Goal: Check status: Check status

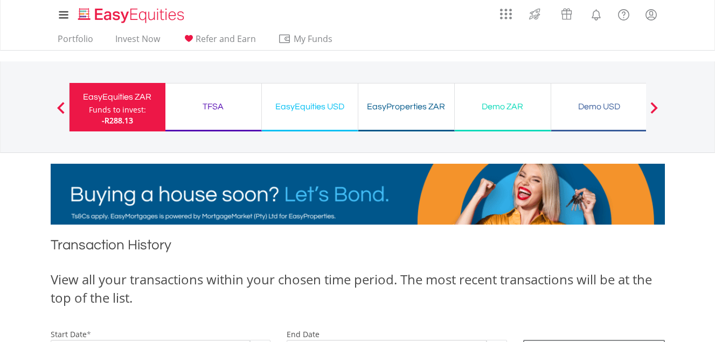
click at [335, 247] on h1 "Transaction History" at bounding box center [358, 248] width 615 height 24
click at [237, 109] on div "TFSA" at bounding box center [213, 106] width 83 height 15
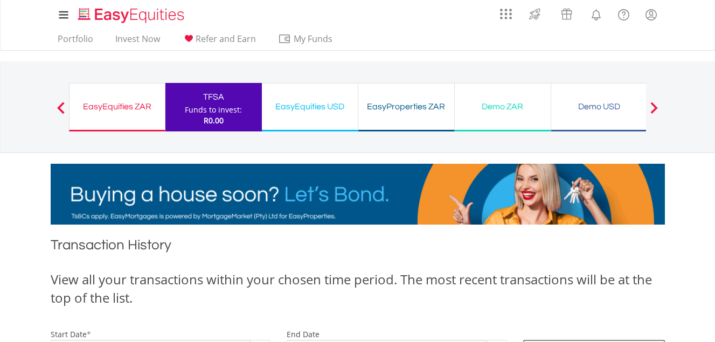
click at [301, 112] on div "EasyEquities USD" at bounding box center [309, 106] width 83 height 15
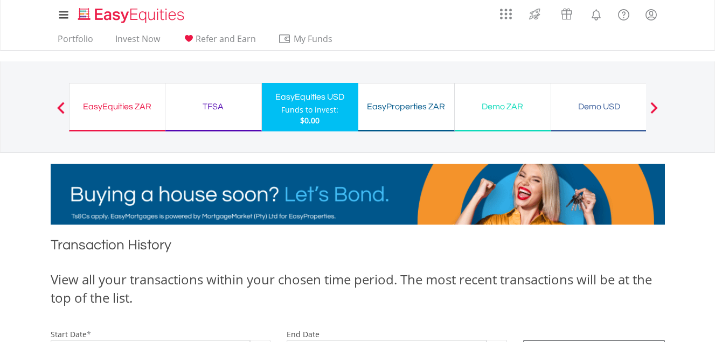
click at [506, 122] on div "Demo ZAR Funds to invest: $0.00" at bounding box center [503, 107] width 97 height 49
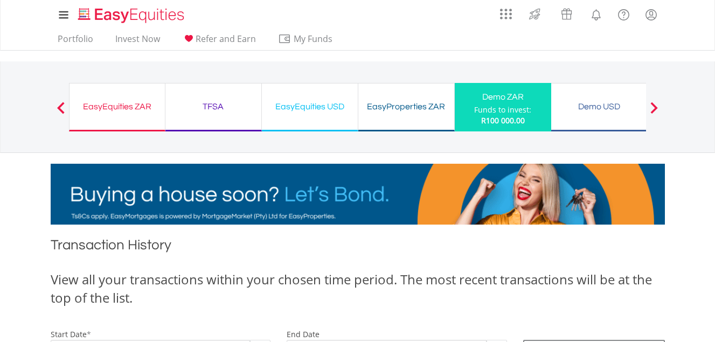
click at [121, 105] on div "EasyEquities ZAR" at bounding box center [117, 106] width 82 height 15
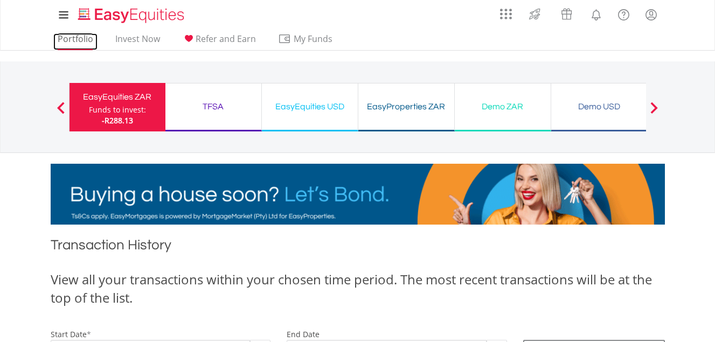
click at [75, 35] on link "Portfolio" at bounding box center [75, 41] width 44 height 17
